Goal: Task Accomplishment & Management: Complete application form

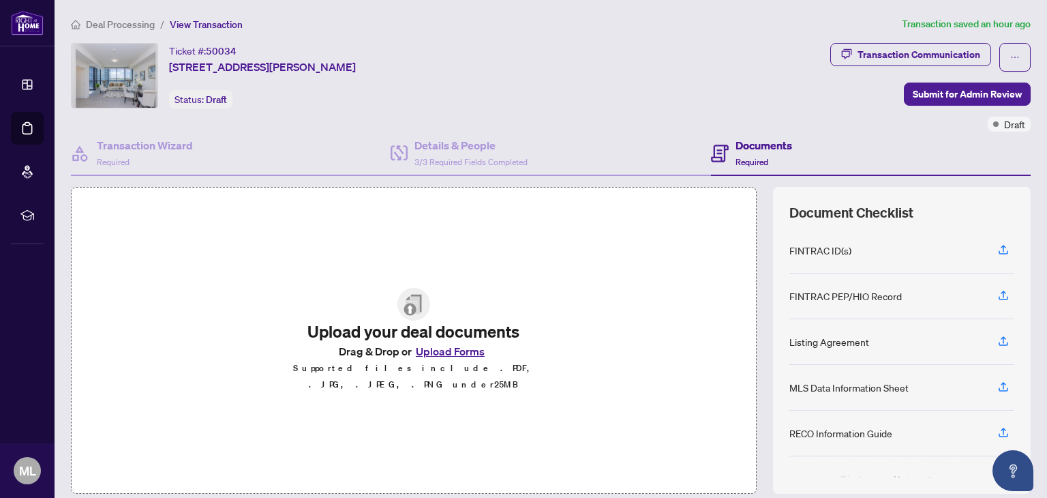
scroll to position [92, 0]
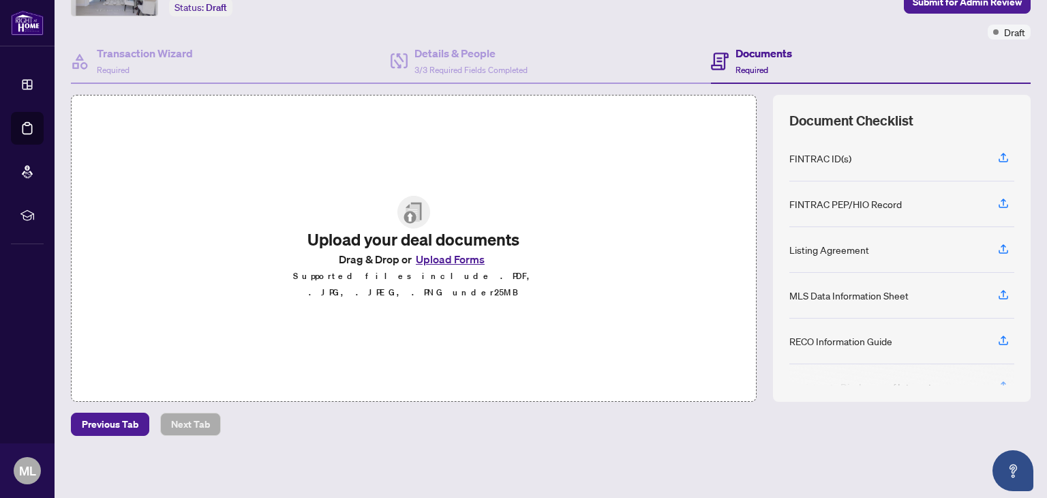
click at [461, 268] on button "Upload Forms" at bounding box center [450, 259] width 77 height 18
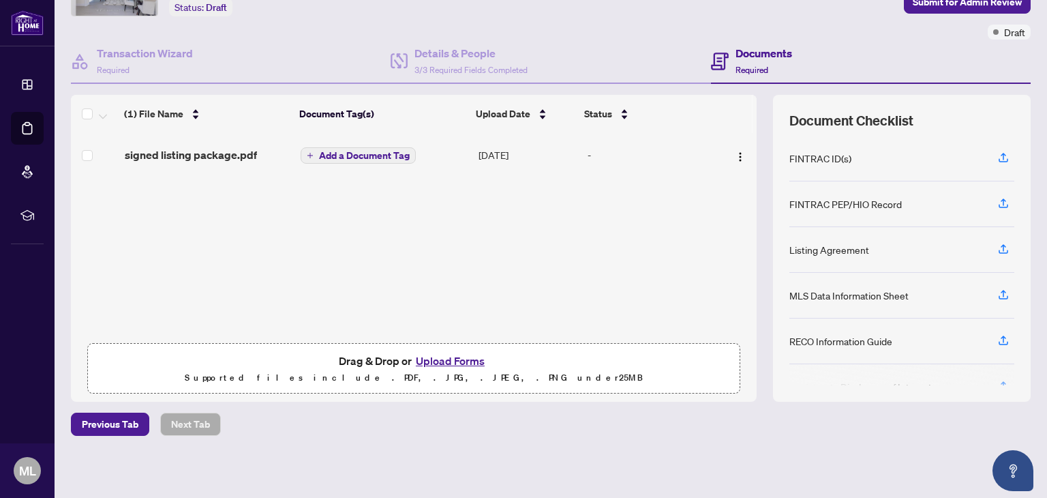
click at [340, 159] on button "Add a Document Tag" at bounding box center [358, 155] width 115 height 16
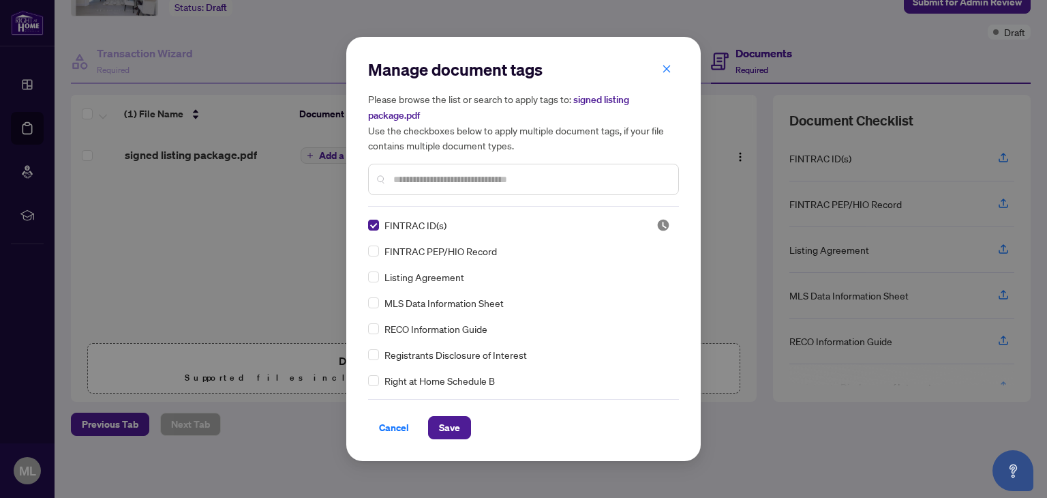
click at [365, 269] on div "Manage document tags Please browse the list or search to apply tags to: signed …" at bounding box center [523, 249] width 354 height 424
click at [375, 307] on label at bounding box center [373, 302] width 11 height 15
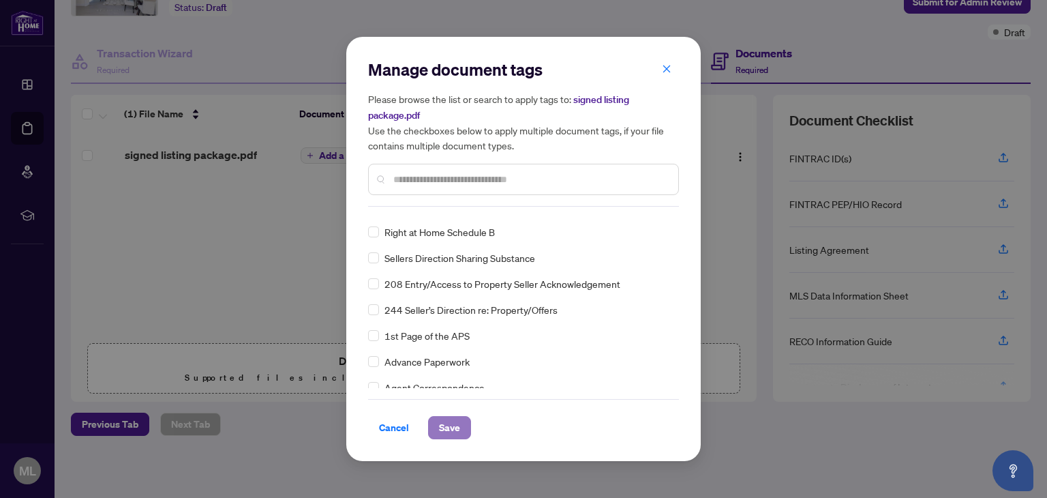
click at [447, 417] on span "Save" at bounding box center [449, 427] width 21 height 22
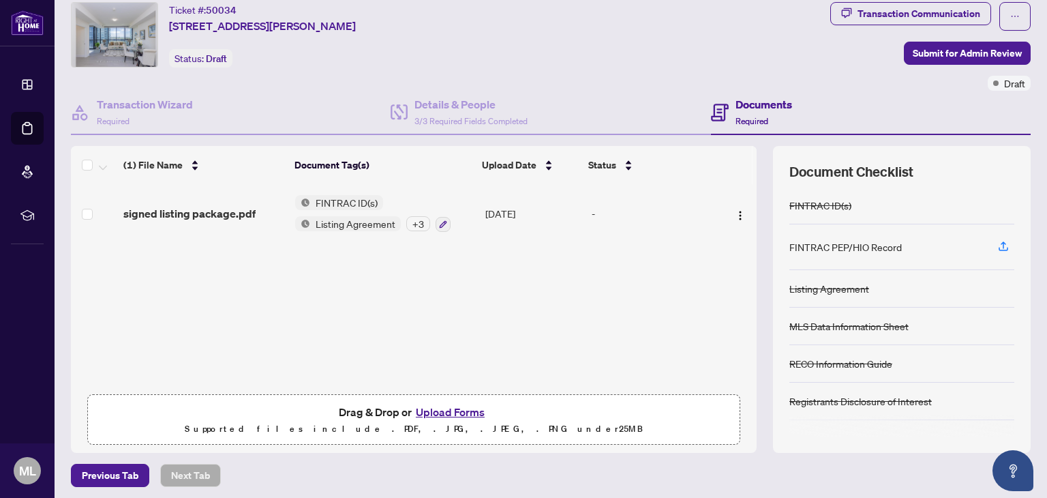
scroll to position [0, 0]
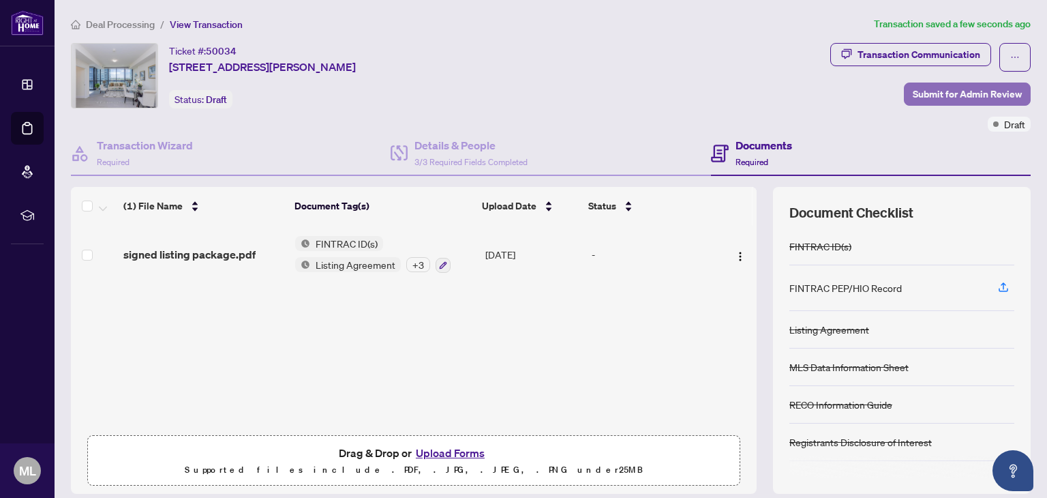
click at [928, 93] on span "Submit for Admin Review" at bounding box center [967, 94] width 109 height 22
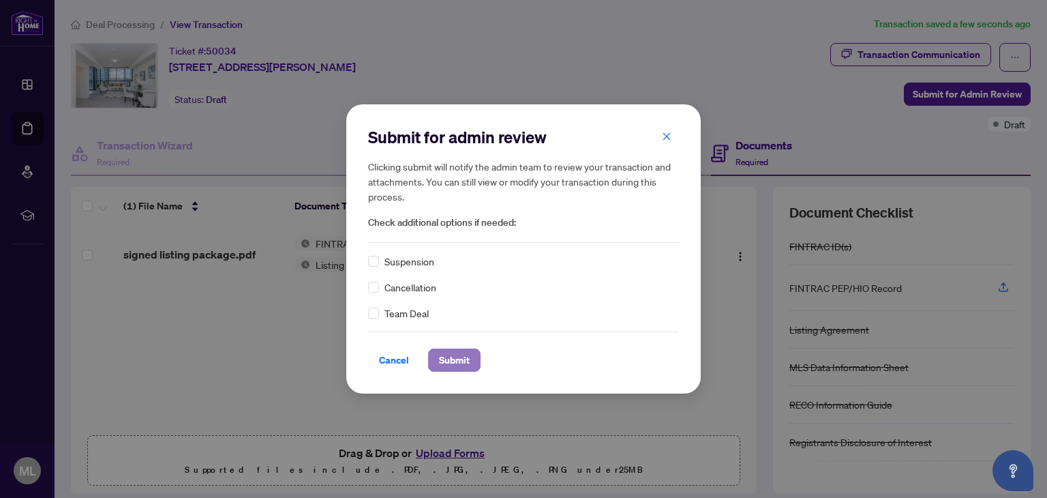
click at [448, 365] on span "Submit" at bounding box center [454, 360] width 31 height 22
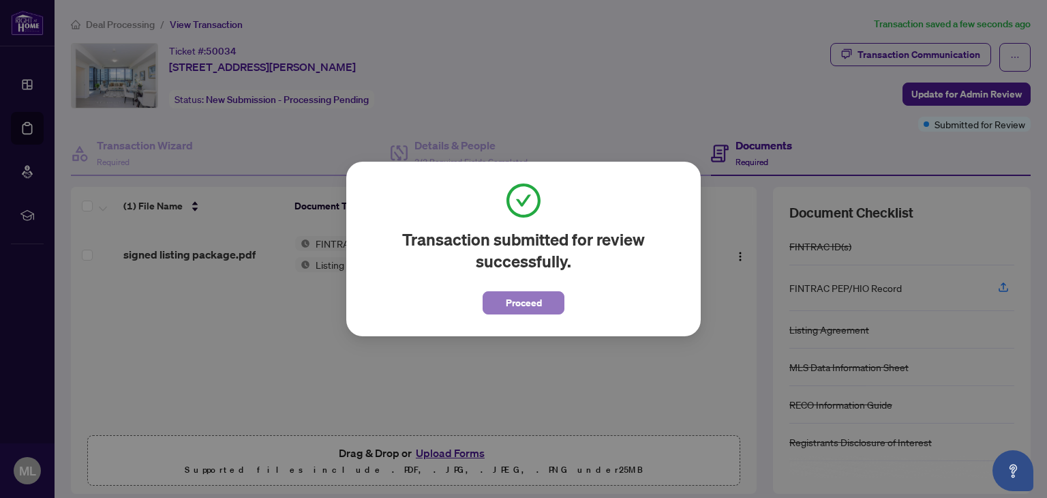
click at [516, 304] on span "Proceed" at bounding box center [524, 303] width 36 height 22
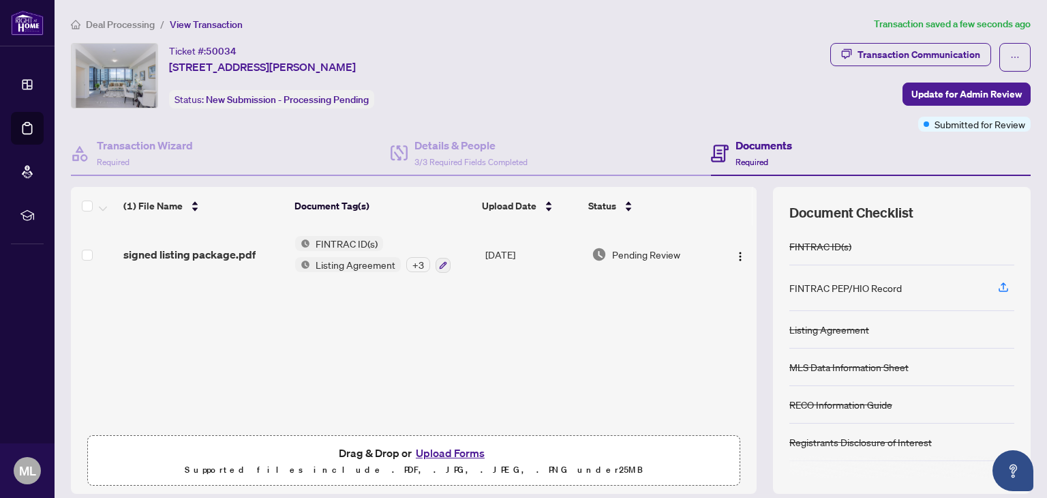
click at [136, 22] on span "Deal Processing" at bounding box center [120, 24] width 69 height 12
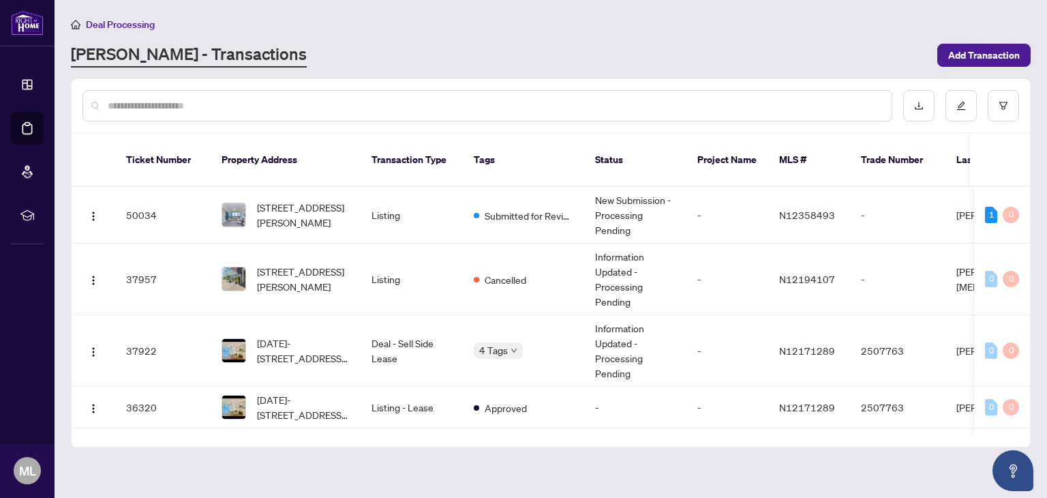
click at [1029, 204] on main "Deal Processing [PERSON_NAME] - Transactions Add Transaction Ticket Number Prop…" at bounding box center [551, 249] width 992 height 498
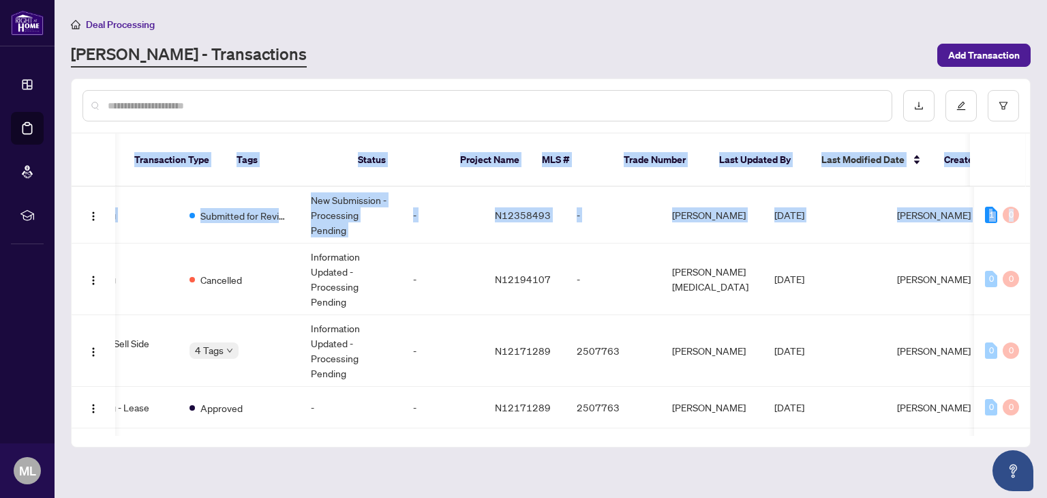
scroll to position [0, 284]
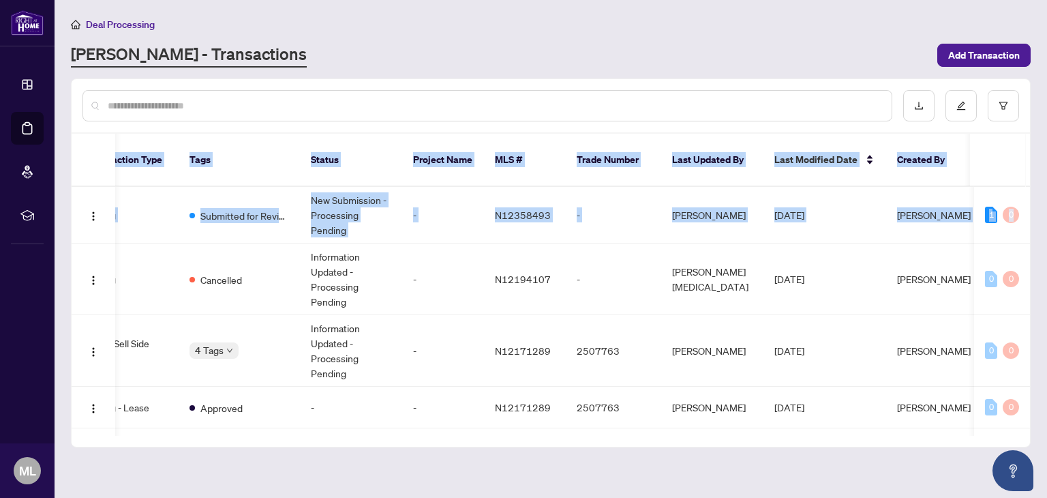
drag, startPoint x: 1025, startPoint y: 196, endPoint x: 1024, endPoint y: 112, distance: 84.5
click at [1024, 112] on div "Ticket Number Property Address Transaction Type Tags Status Project Name MLS # …" at bounding box center [551, 262] width 958 height 367
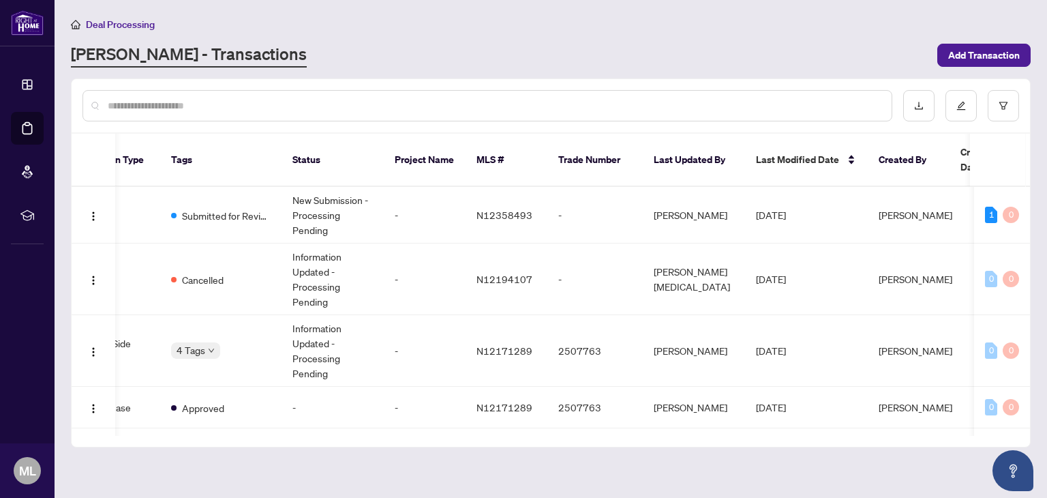
click at [789, 63] on div "[PERSON_NAME] - Transactions" at bounding box center [500, 55] width 858 height 25
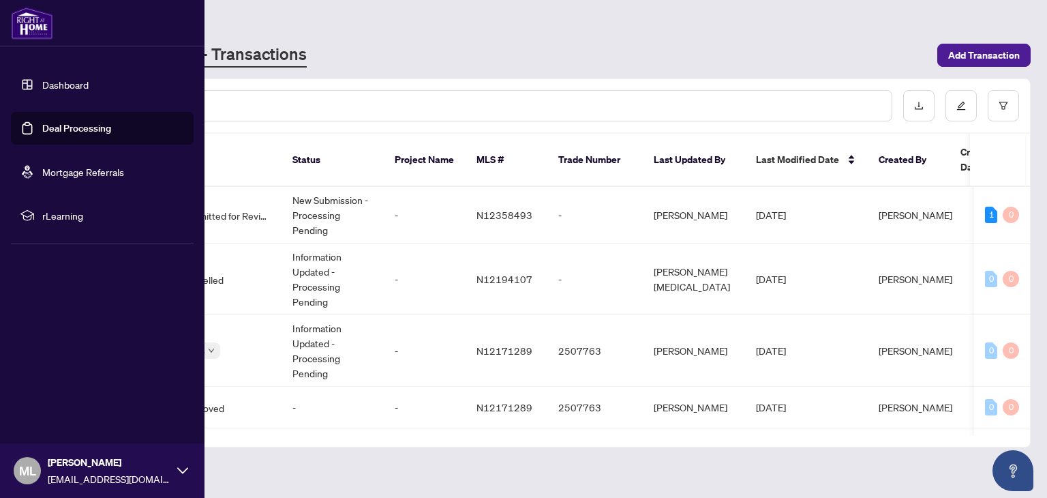
click at [185, 467] on icon at bounding box center [182, 470] width 11 height 11
click at [71, 391] on button "Logout" at bounding box center [102, 389] width 183 height 23
